Goal: Task Accomplishment & Management: Use online tool/utility

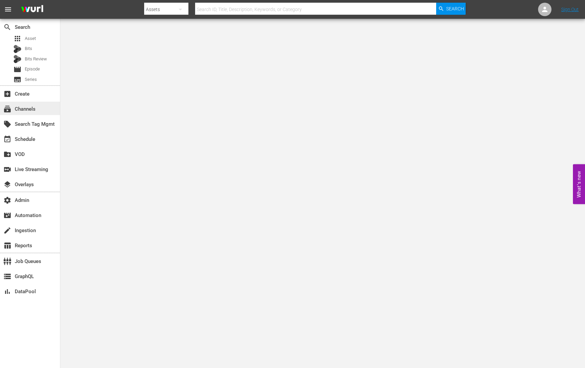
click at [29, 111] on div "subscriptions Channels" at bounding box center [19, 108] width 38 height 6
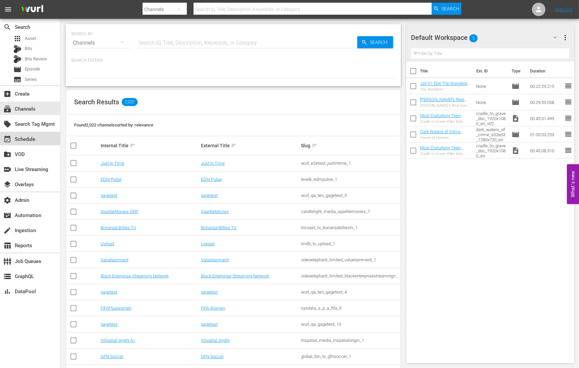
click at [33, 137] on div "event_available Schedule" at bounding box center [19, 138] width 38 height 6
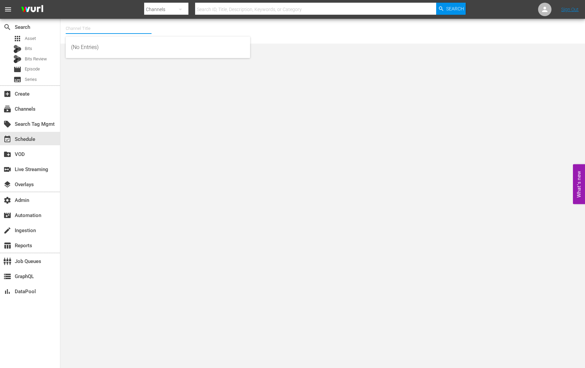
click at [110, 31] on input "text" at bounding box center [109, 28] width 86 height 16
type input "b"
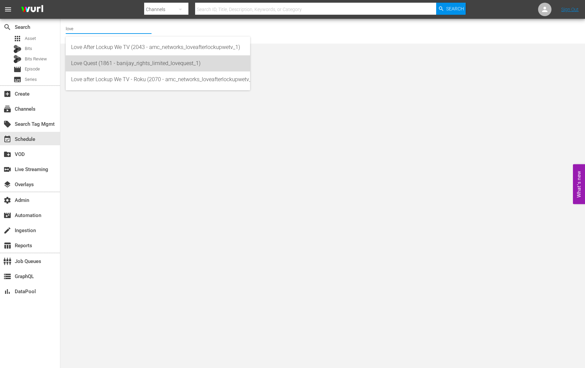
click at [111, 63] on div "Love Quest (1861 - banijay_rights_limited_lovequest_1)" at bounding box center [158, 63] width 174 height 16
type input "Love Quest (1861 - banijay_rights_limited_lovequest_1)"
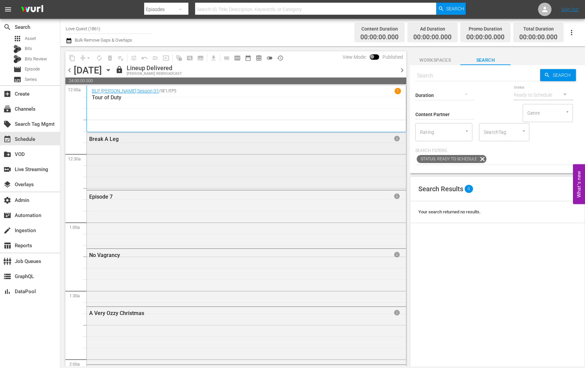
click at [303, 159] on div "Break A Leg info" at bounding box center [246, 161] width 319 height 56
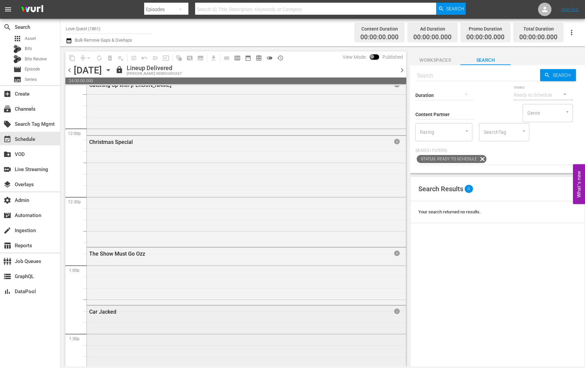
scroll to position [1706, 0]
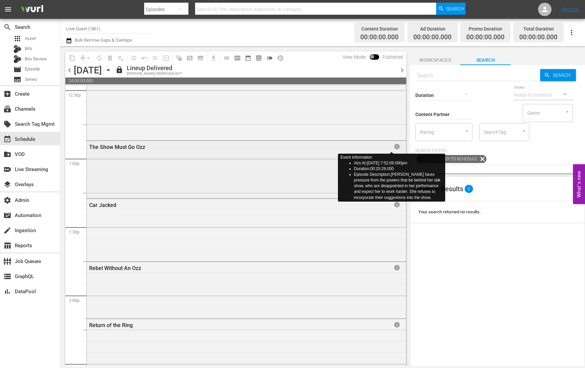
click at [394, 148] on span "info" at bounding box center [397, 146] width 7 height 7
